Goal: Register for event/course

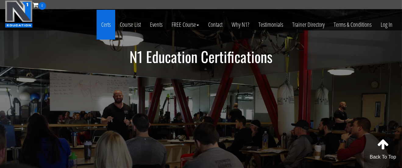
click at [106, 25] on link "Certs" at bounding box center [106, 25] width 19 height 30
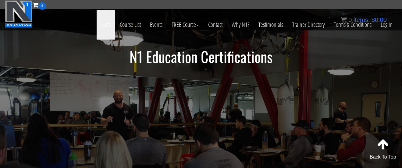
scroll to position [122, 0]
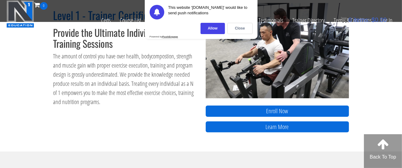
scroll to position [274, 0]
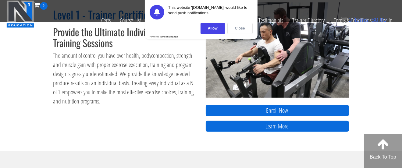
click at [238, 27] on div "Close" at bounding box center [239, 28] width 25 height 11
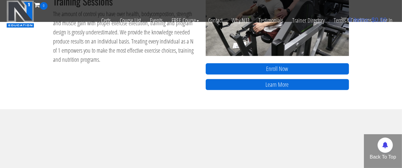
scroll to position [335, 0]
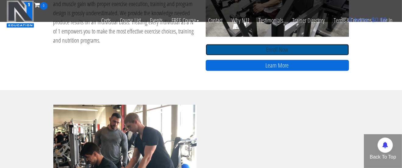
click at [253, 47] on link "Enroll Now" at bounding box center [277, 49] width 143 height 11
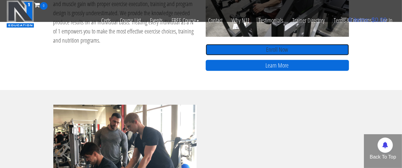
scroll to position [457, 0]
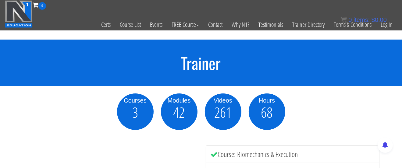
drag, startPoint x: 391, startPoint y: 105, endPoint x: 304, endPoint y: 8, distance: 130.6
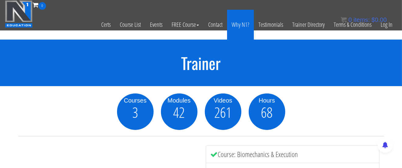
click at [243, 25] on link "Why N1?" at bounding box center [240, 25] width 27 height 30
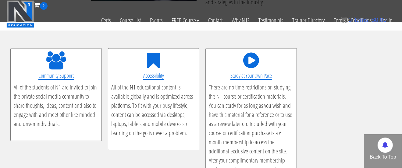
scroll to position [1158, 0]
